Goal: Transaction & Acquisition: Book appointment/travel/reservation

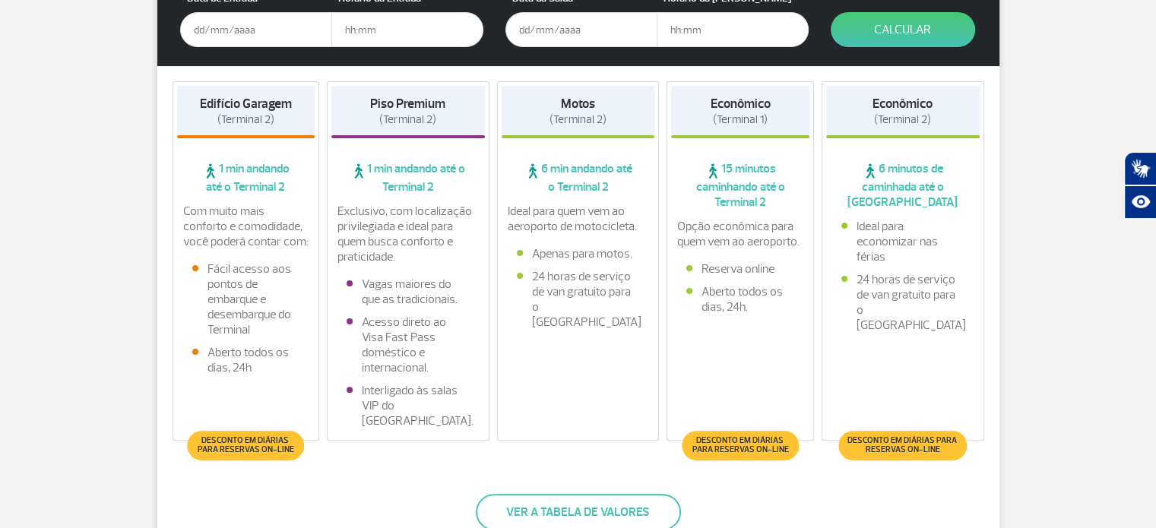
scroll to position [380, 0]
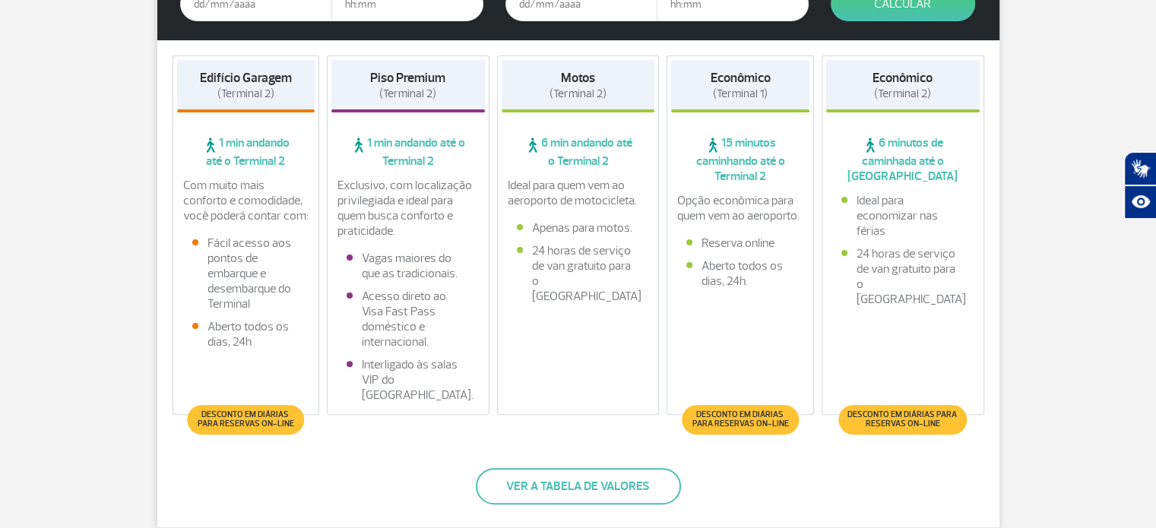
click at [261, 416] on span "Desconto em diárias para reservas on-line" at bounding box center [245, 419] width 101 height 18
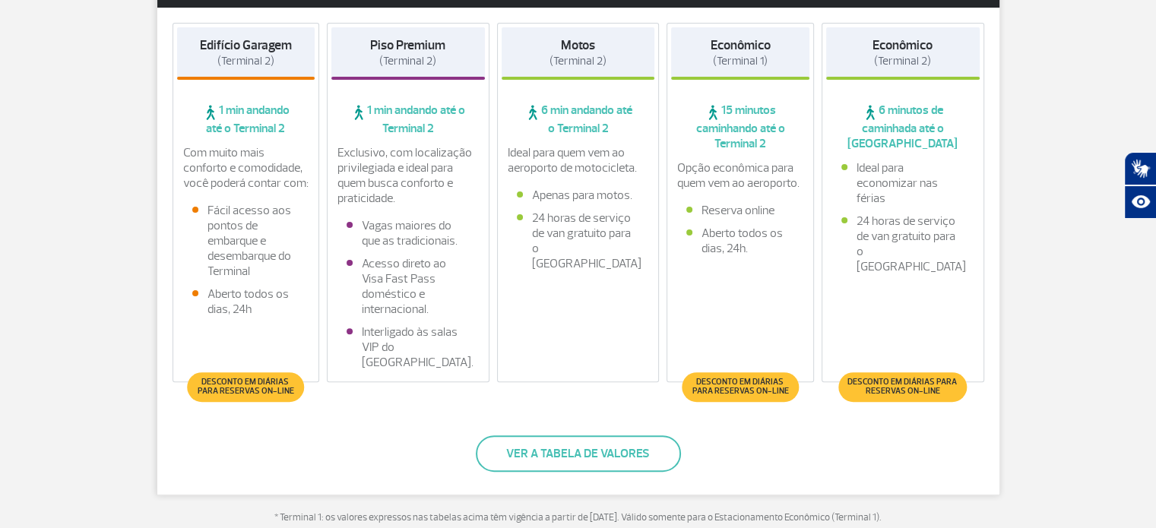
scroll to position [532, 0]
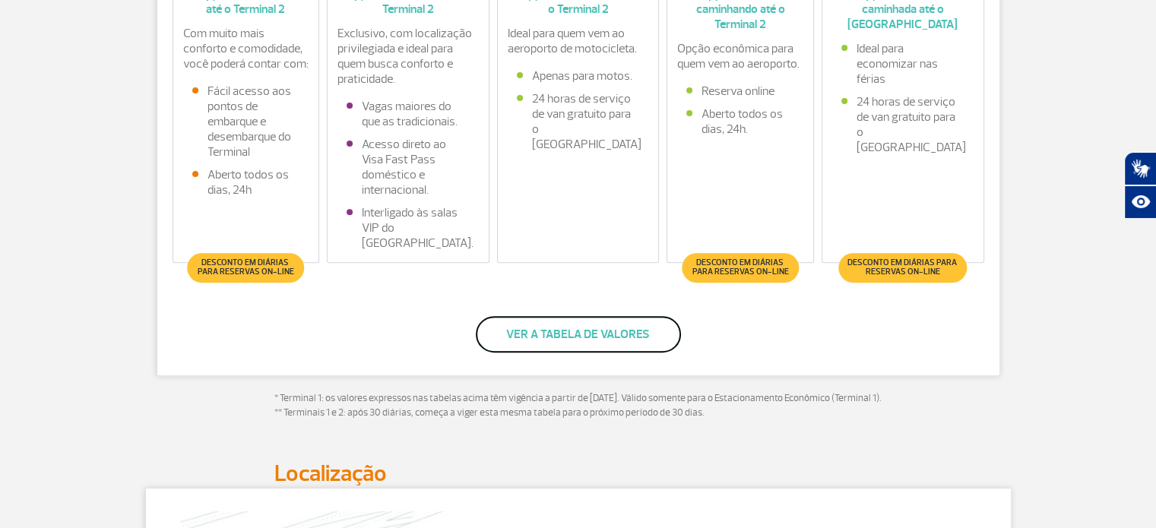
click at [617, 330] on button "Ver a tabela de valores" at bounding box center [578, 334] width 205 height 36
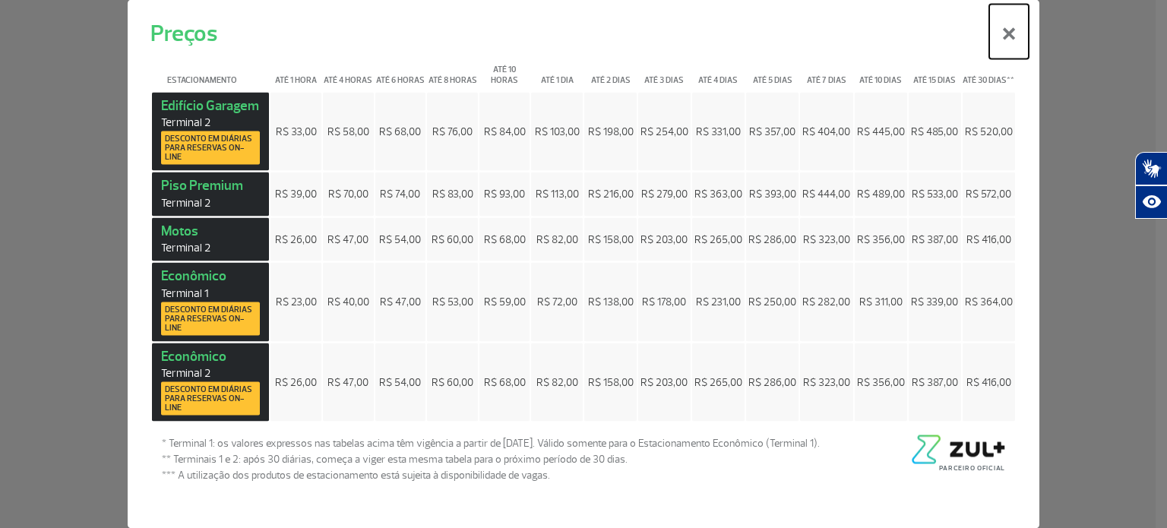
click at [1007, 44] on button "×" at bounding box center [1009, 31] width 40 height 55
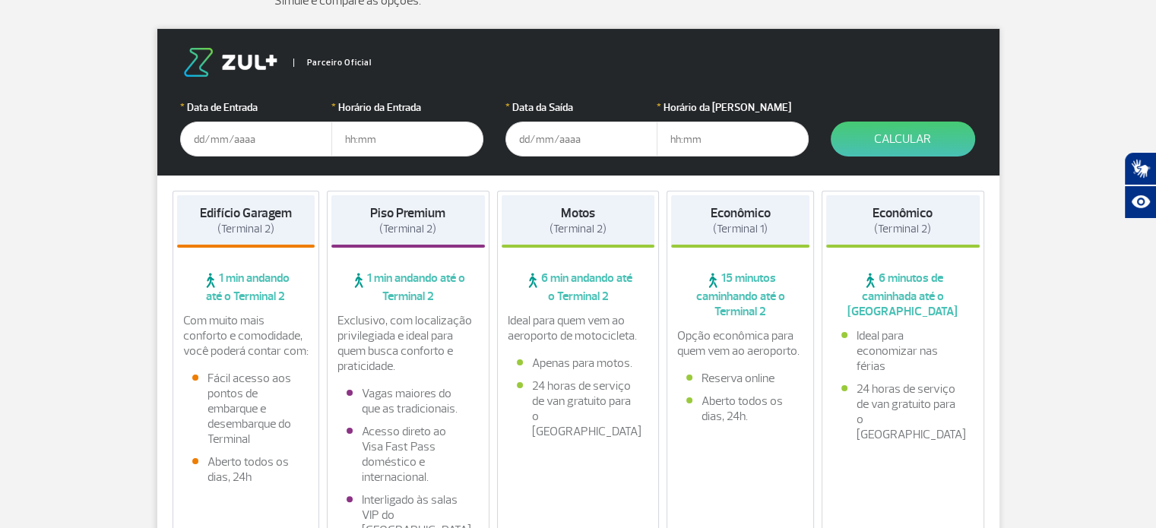
scroll to position [228, 0]
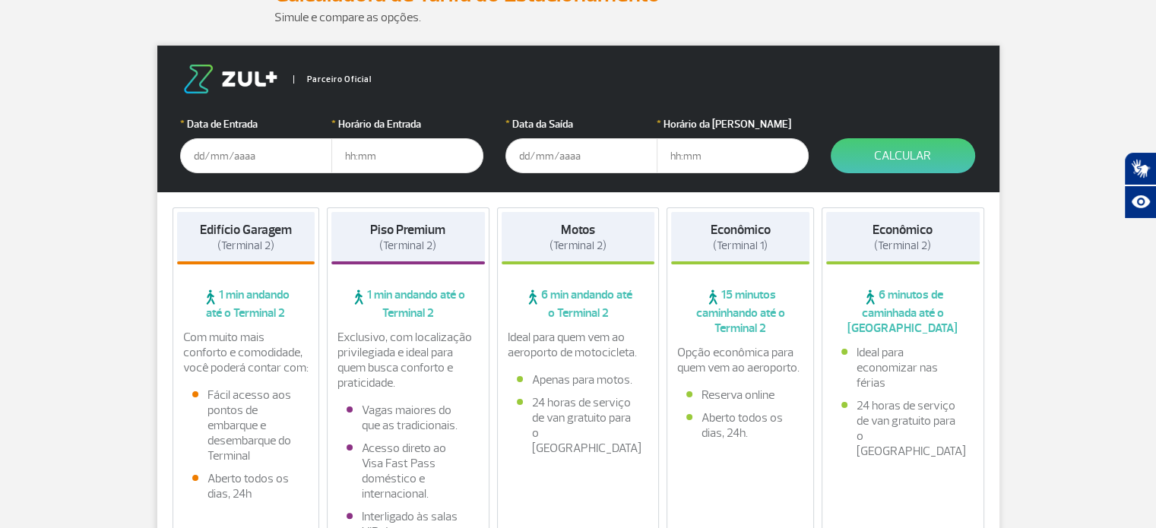
click at [261, 150] on input "text" at bounding box center [256, 155] width 152 height 35
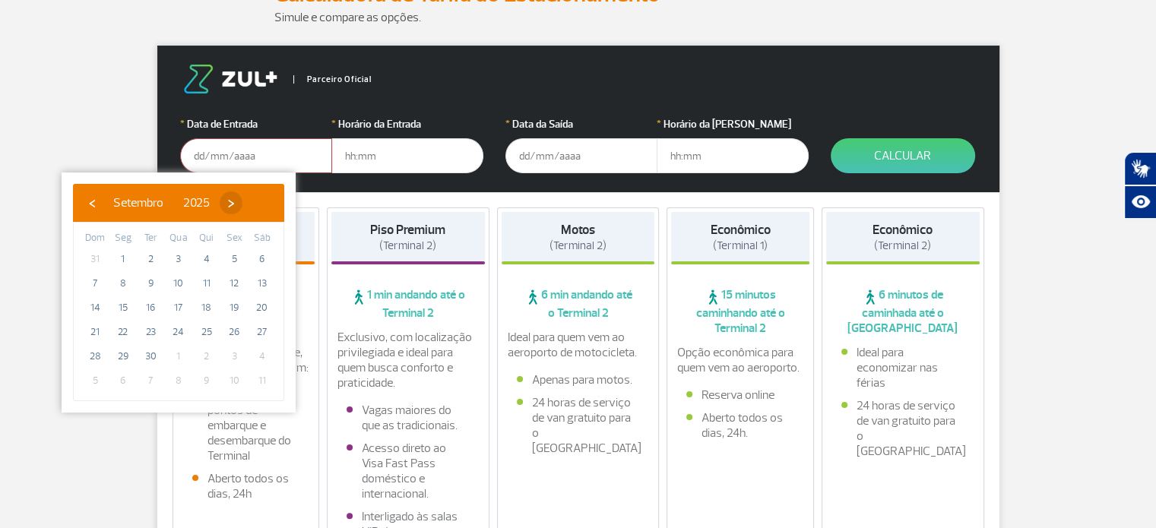
click at [242, 209] on span "›" at bounding box center [231, 202] width 23 height 23
click at [233, 209] on span "›" at bounding box center [221, 202] width 23 height 23
click at [245, 209] on span "›" at bounding box center [233, 202] width 23 height 23
click at [92, 201] on span "‹" at bounding box center [92, 202] width 23 height 23
click at [210, 306] on span "18" at bounding box center [207, 308] width 24 height 24
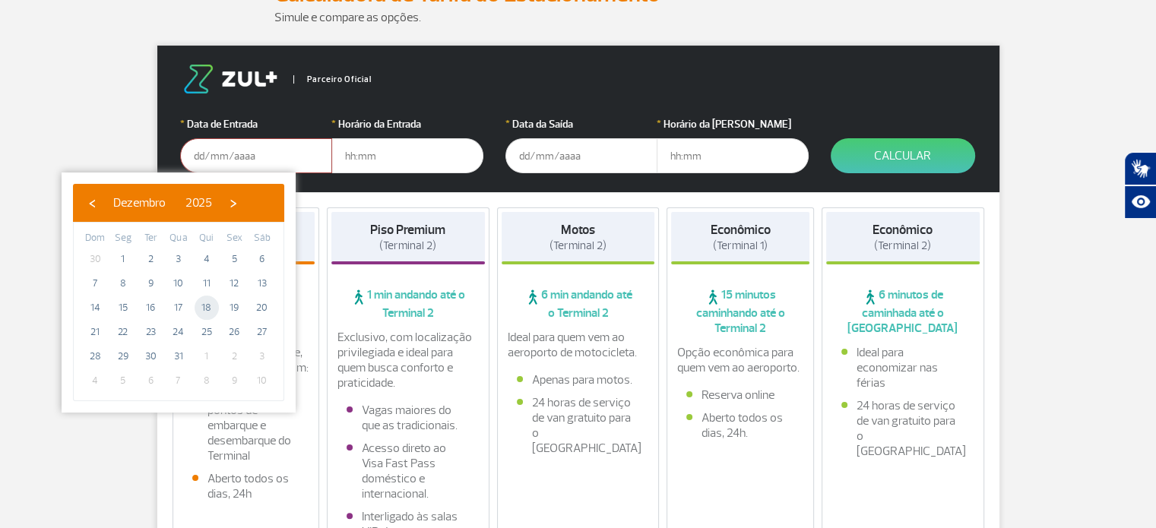
type input "18/12/2025"
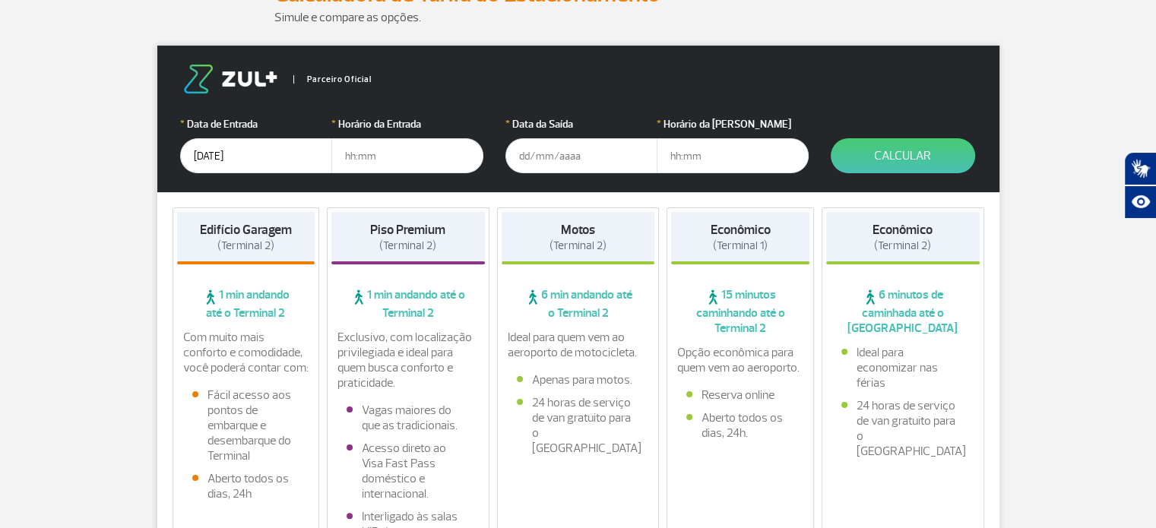
click at [419, 149] on input "text" at bounding box center [407, 155] width 152 height 35
type input "18:00"
click at [578, 152] on input "text" at bounding box center [581, 155] width 152 height 35
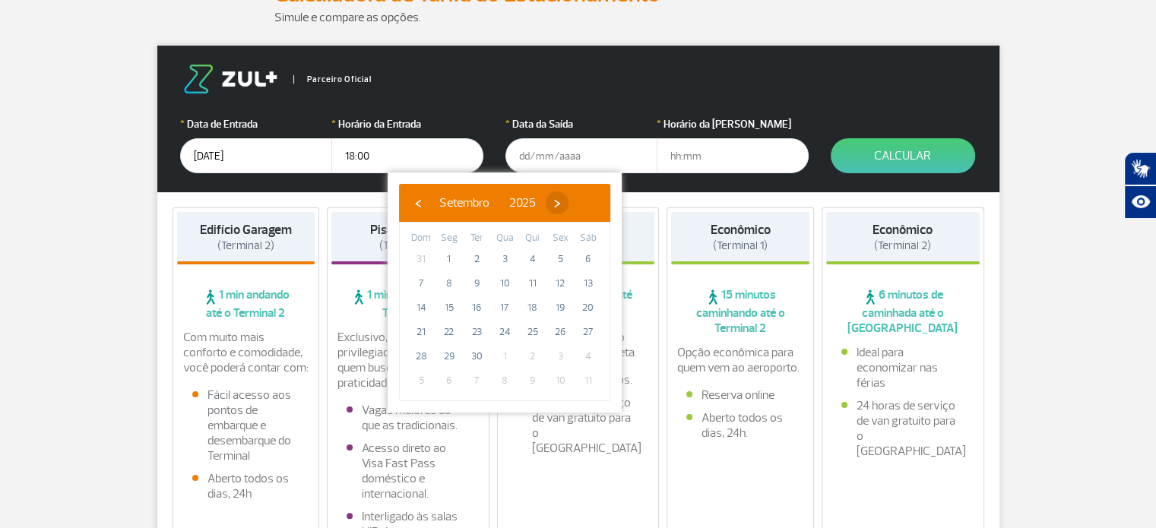
click at [568, 199] on span "›" at bounding box center [557, 202] width 23 height 23
click at [559, 199] on span "›" at bounding box center [547, 202] width 23 height 23
click at [571, 199] on span "›" at bounding box center [559, 202] width 23 height 23
click at [564, 285] on span "9" at bounding box center [560, 283] width 24 height 24
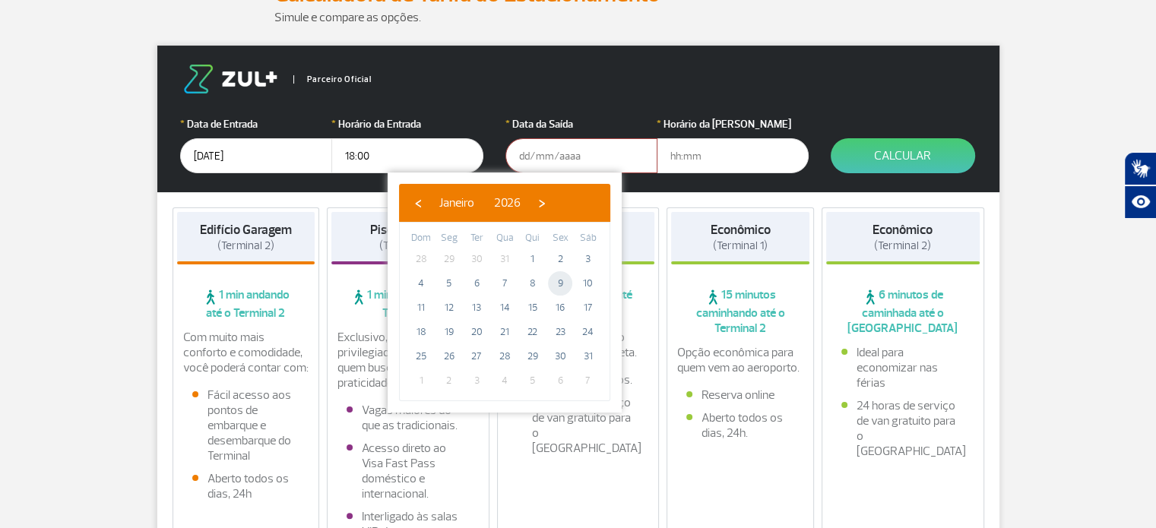
type input "09/01/2026"
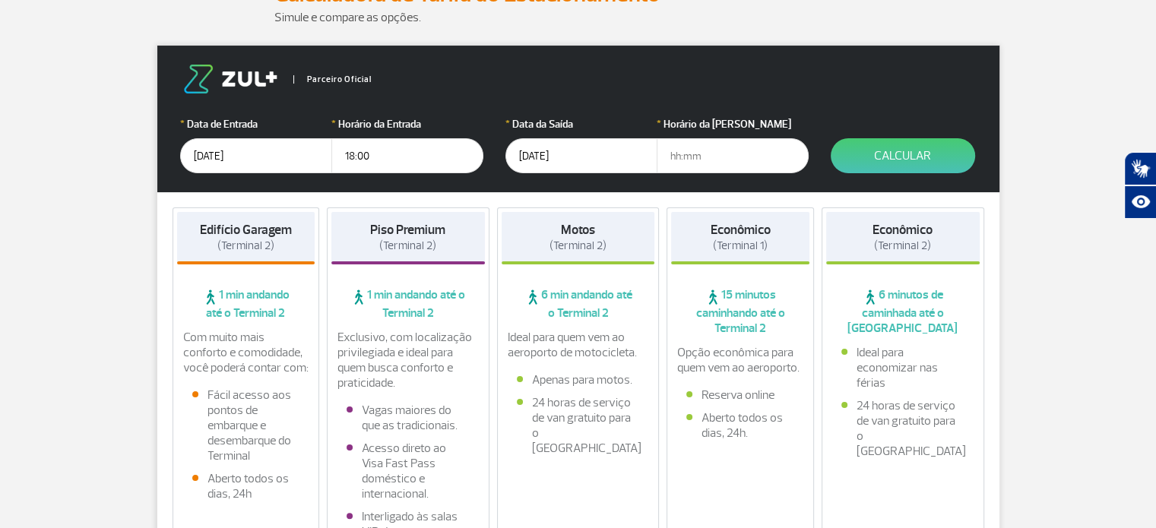
click at [721, 154] on input "text" at bounding box center [733, 155] width 152 height 35
type input "21:00"
click at [919, 152] on button "Calcular" at bounding box center [903, 155] width 144 height 35
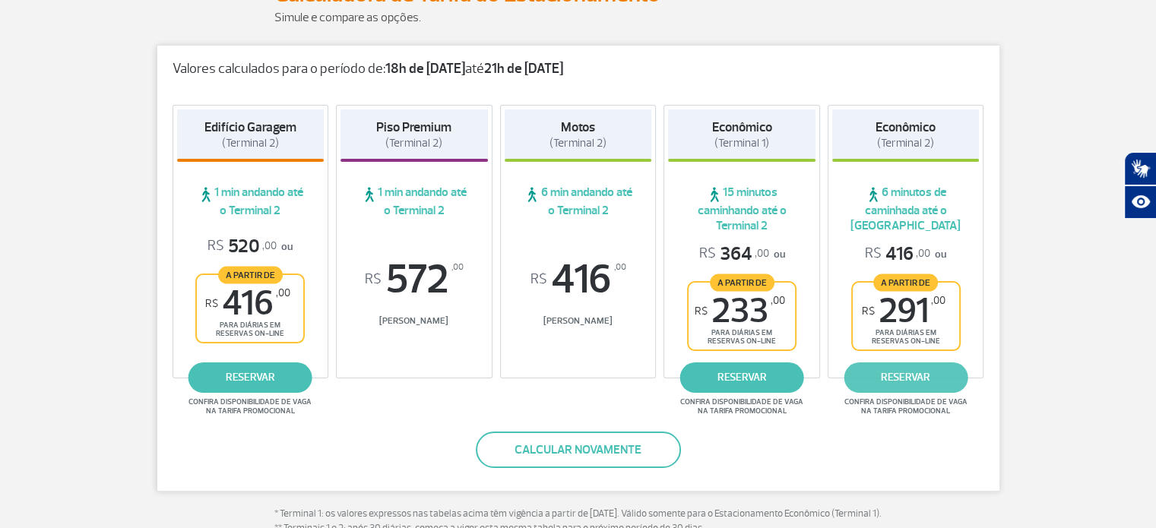
click at [929, 379] on link "reservar" at bounding box center [905, 377] width 124 height 30
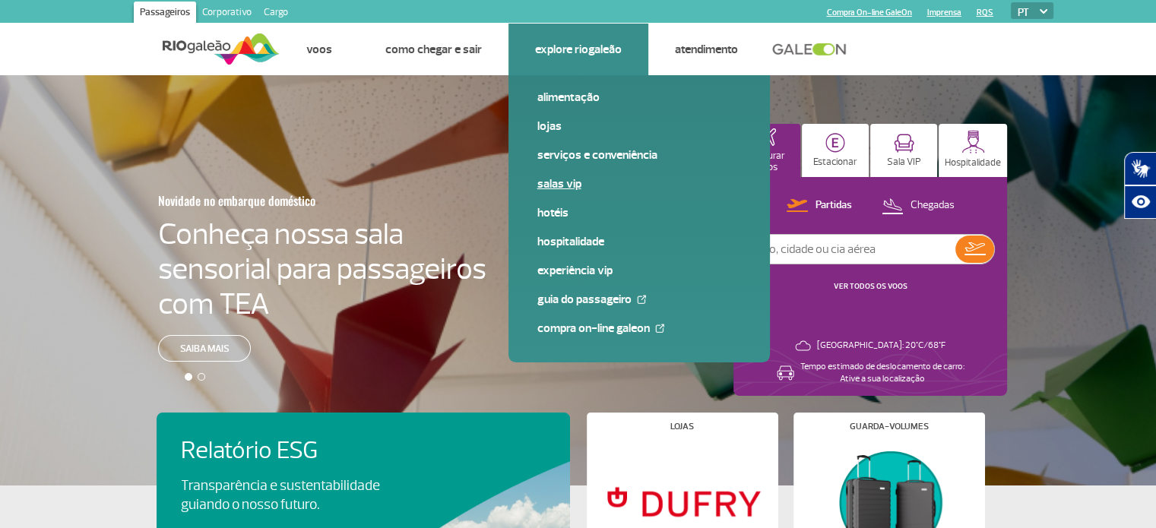
click at [562, 185] on link "Salas VIP" at bounding box center [639, 184] width 204 height 17
click at [558, 183] on link "Salas VIP" at bounding box center [639, 184] width 204 height 17
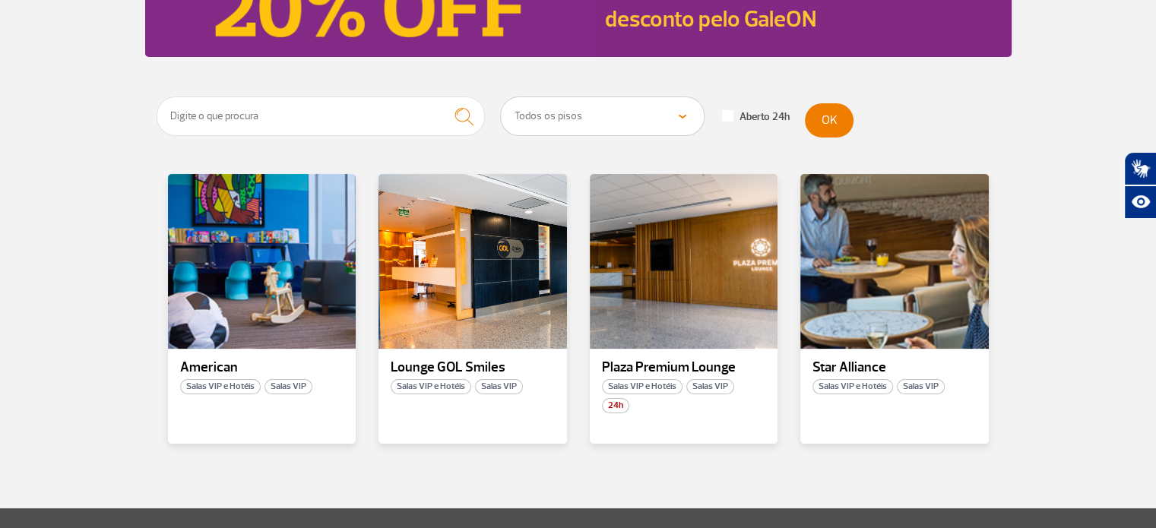
scroll to position [304, 0]
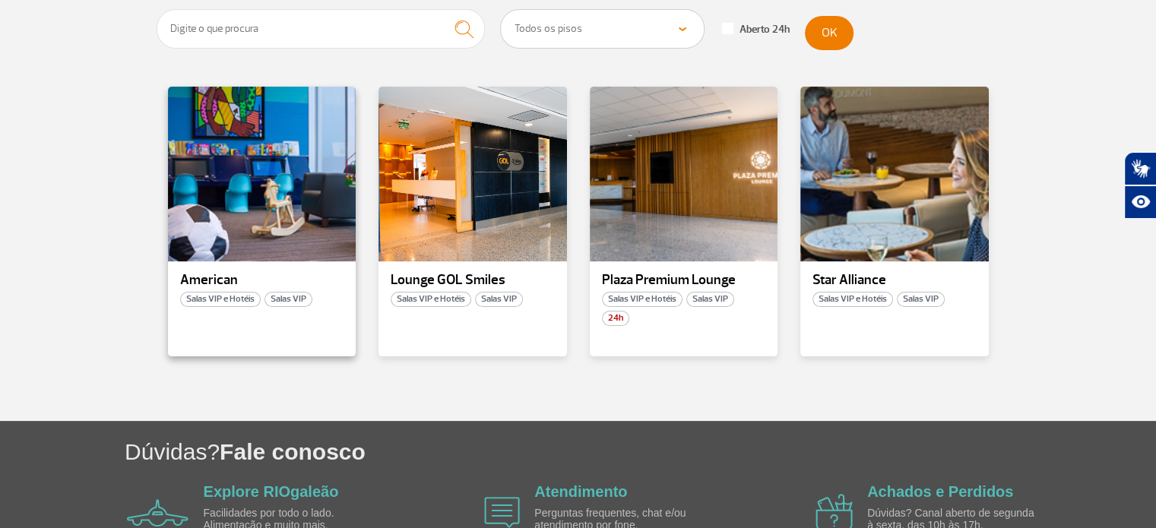
click at [255, 262] on div "American Salas VIP e Hotéis Salas VIP" at bounding box center [262, 222] width 188 height 270
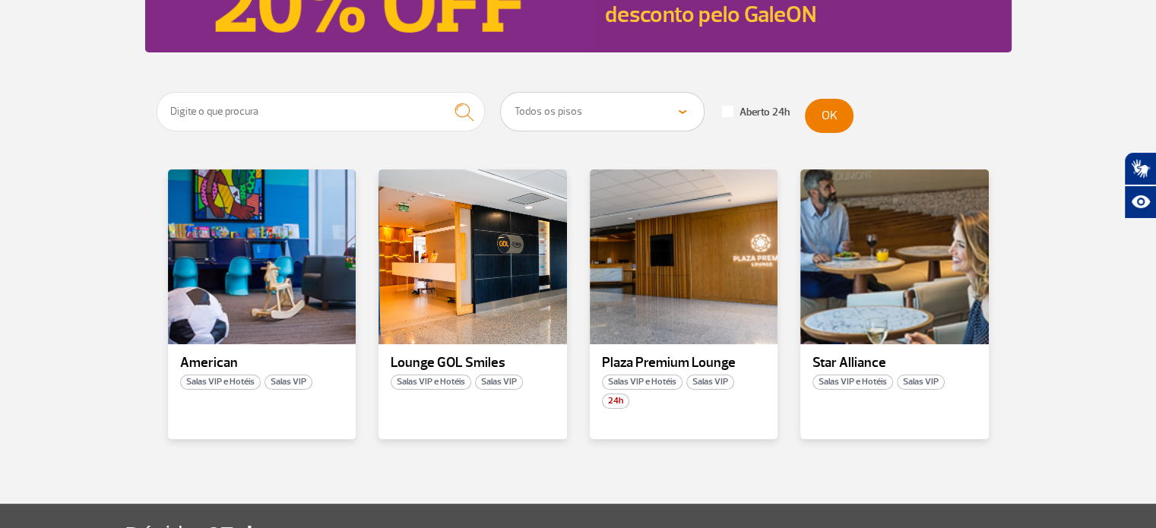
scroll to position [228, 0]
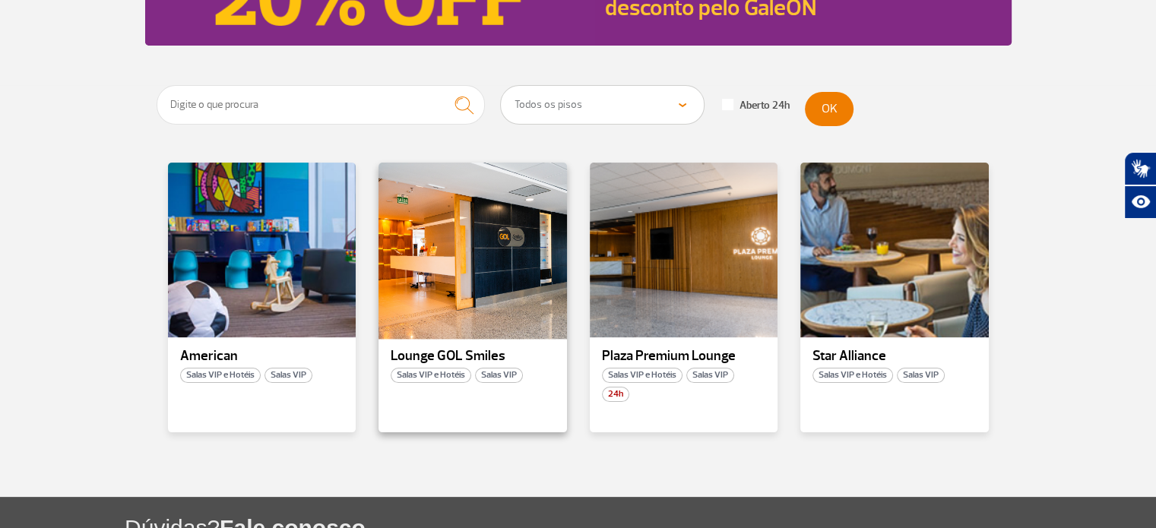
click at [505, 326] on div at bounding box center [472, 250] width 191 height 179
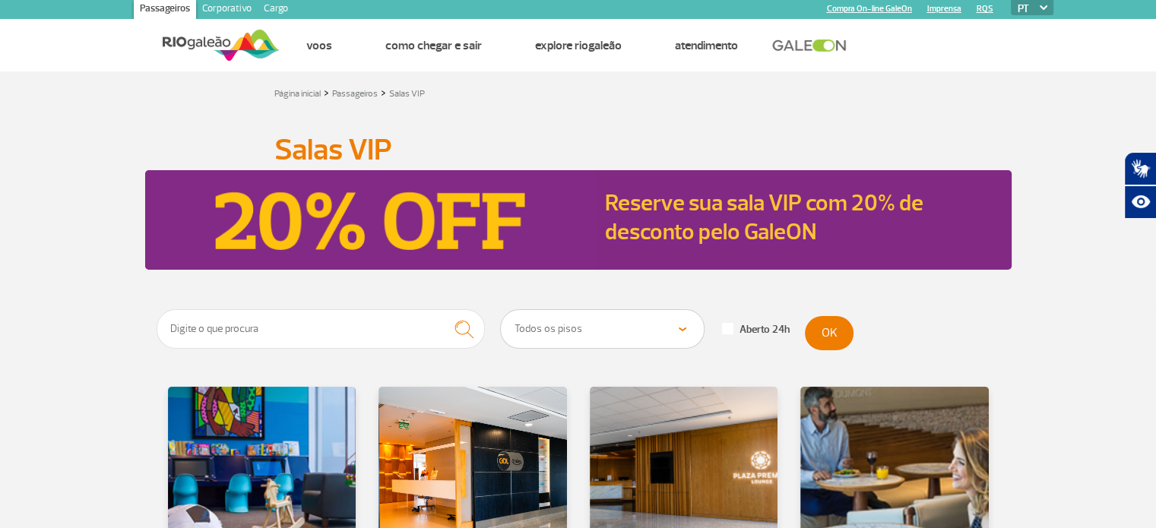
scroll to position [152, 0]
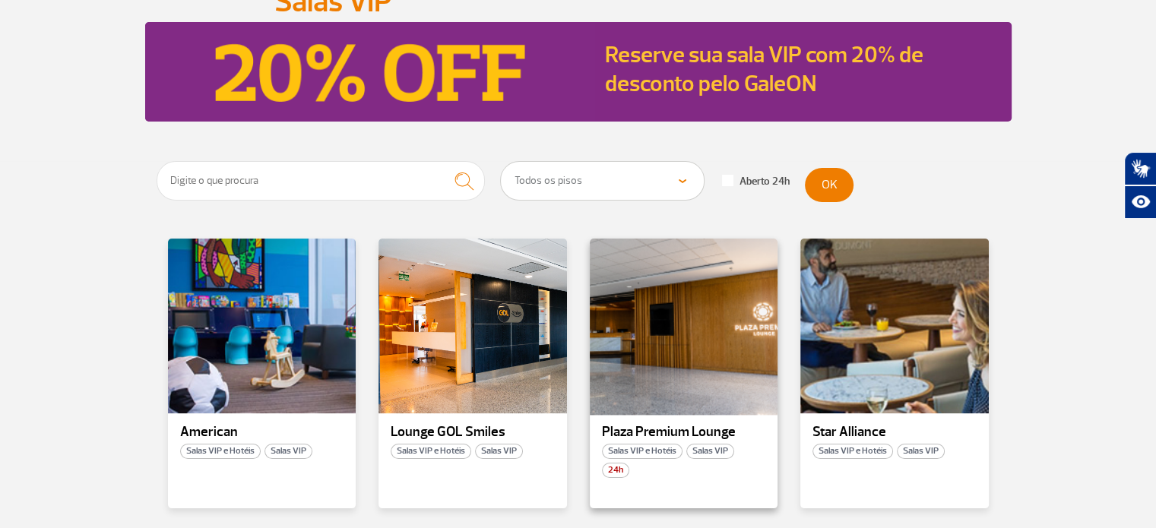
click at [704, 363] on div at bounding box center [682, 326] width 191 height 179
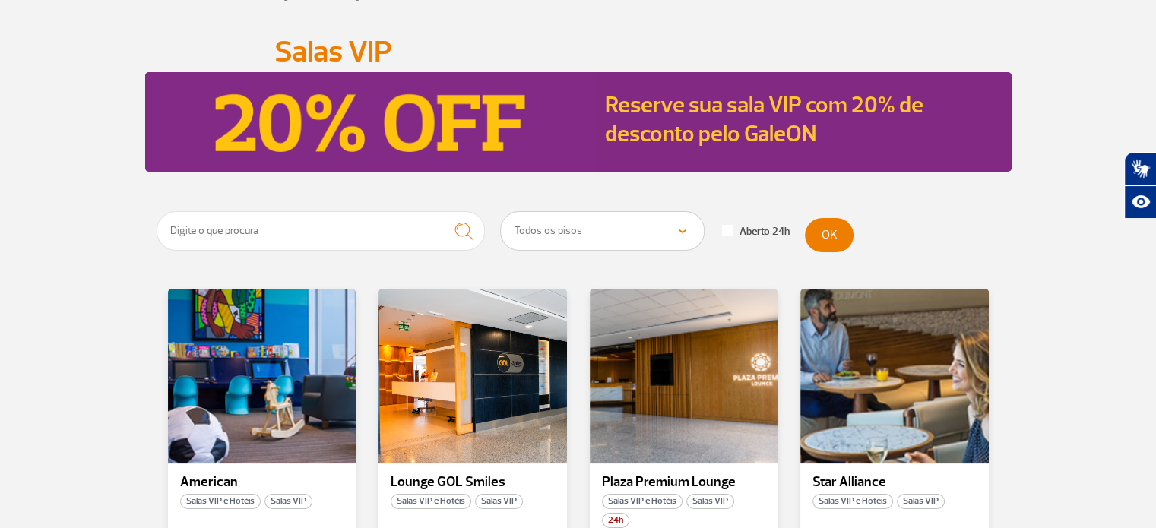
scroll to position [228, 0]
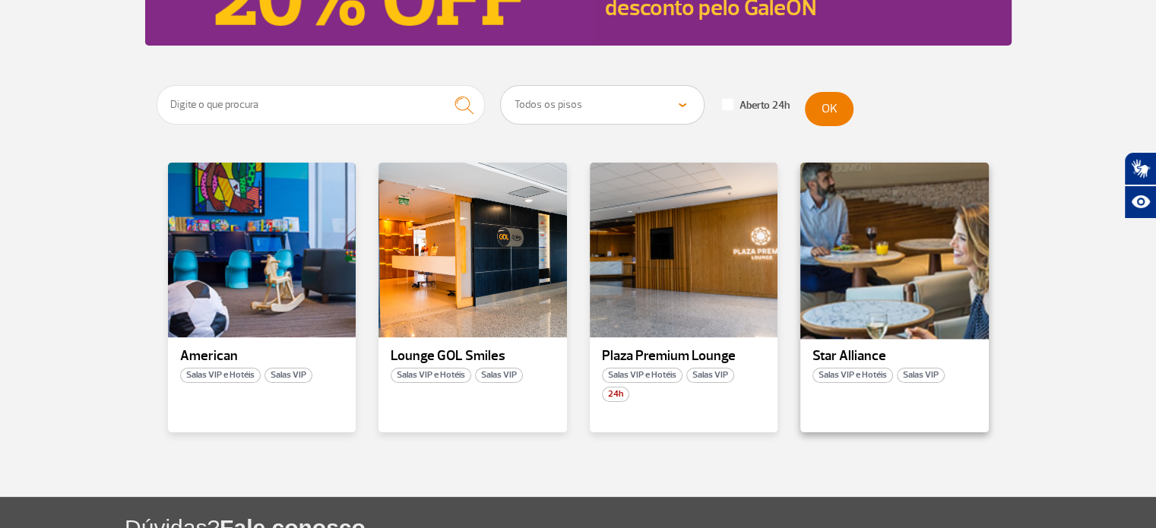
click at [944, 321] on div at bounding box center [894, 250] width 191 height 179
